Goal: Task Accomplishment & Management: Manage account settings

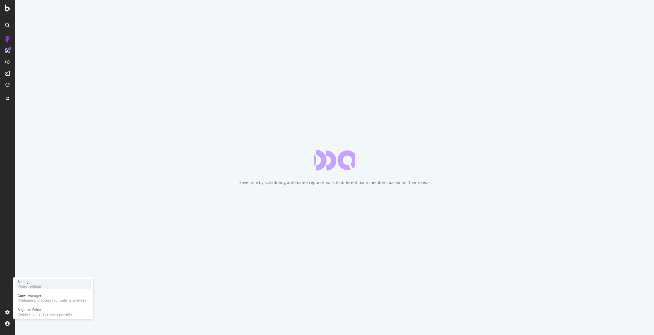
click at [29, 285] on div "Project settings" at bounding box center [30, 286] width 24 height 5
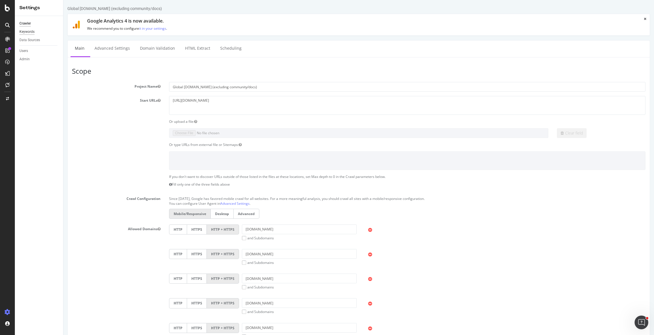
click at [24, 33] on div "Keywords" at bounding box center [26, 32] width 15 height 6
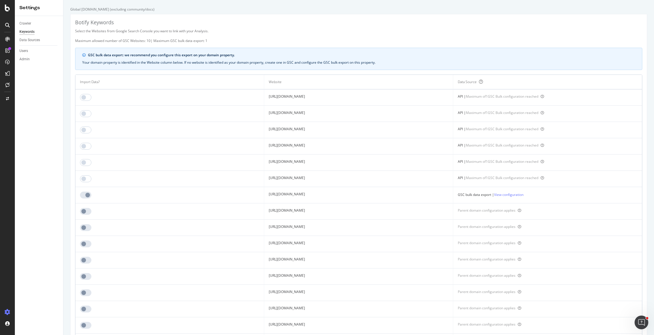
click at [264, 195] on td "[URL][DOMAIN_NAME]" at bounding box center [358, 195] width 189 height 16
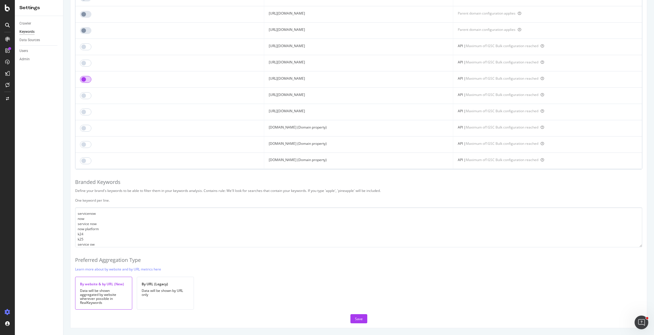
scroll to position [411, 0]
click at [139, 270] on link "Learn more about by website and by URL metrics here" at bounding box center [118, 269] width 86 height 6
